Goal: Task Accomplishment & Management: Manage account settings

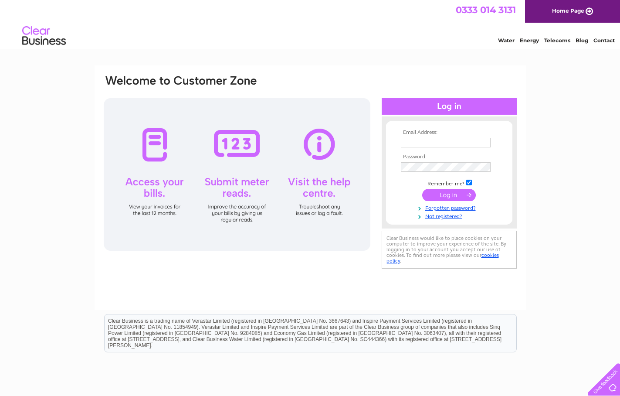
type input "[PERSON_NAME][EMAIL_ADDRESS][DOMAIN_NAME]"
drag, startPoint x: 463, startPoint y: 193, endPoint x: 461, endPoint y: 188, distance: 5.3
click at [463, 193] on input "submit" at bounding box center [449, 195] width 54 height 12
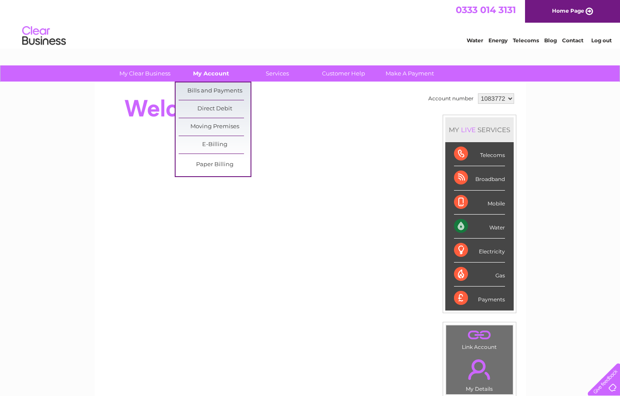
click at [206, 71] on link "My Account" at bounding box center [211, 73] width 72 height 16
click at [218, 90] on link "Bills and Payments" at bounding box center [215, 90] width 72 height 17
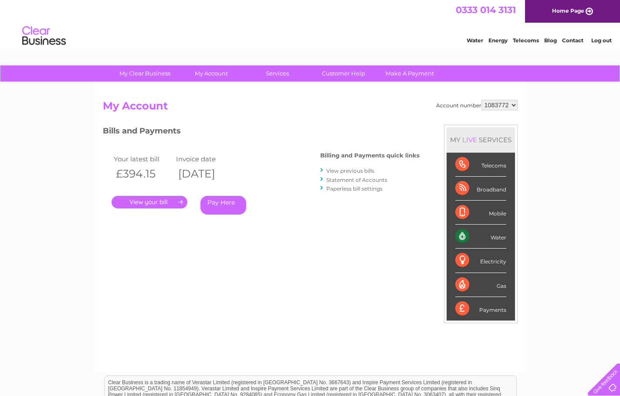
click at [156, 199] on link "." at bounding box center [150, 202] width 76 height 13
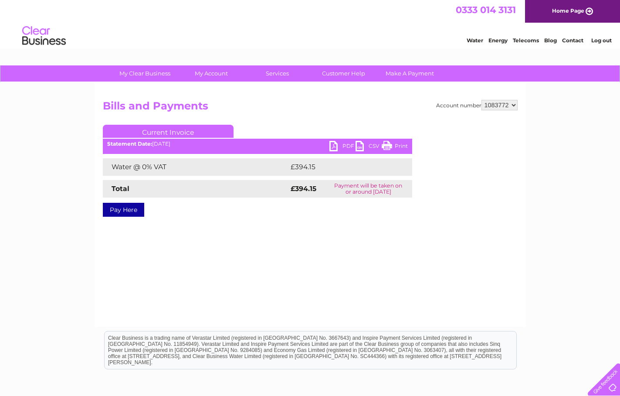
click at [344, 146] on link "PDF" at bounding box center [342, 147] width 26 height 13
